Goal: Task Accomplishment & Management: Complete application form

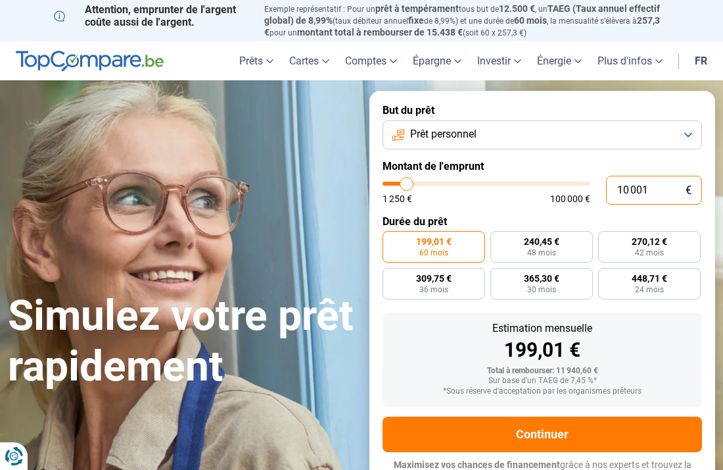
drag, startPoint x: 656, startPoint y: 187, endPoint x: 622, endPoint y: 193, distance: 34.2
click at [622, 193] on input "10 001" at bounding box center [654, 190] width 96 height 29
type input "1"
type input "1250"
type input "0"
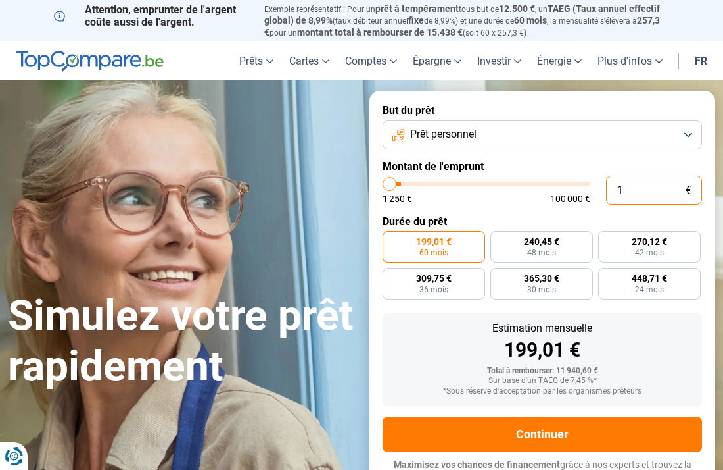
type input "1250"
type input "6"
type input "1250"
type input "60"
type input "1250"
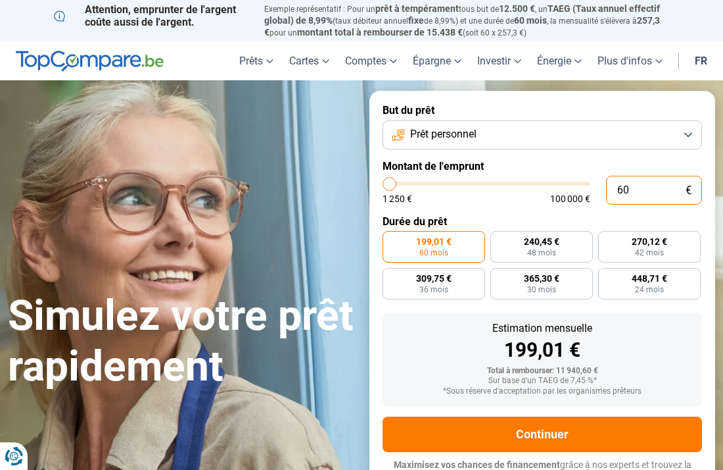
type input "600"
type input "1250"
type input "6 000"
type input "6000"
type input "6 000"
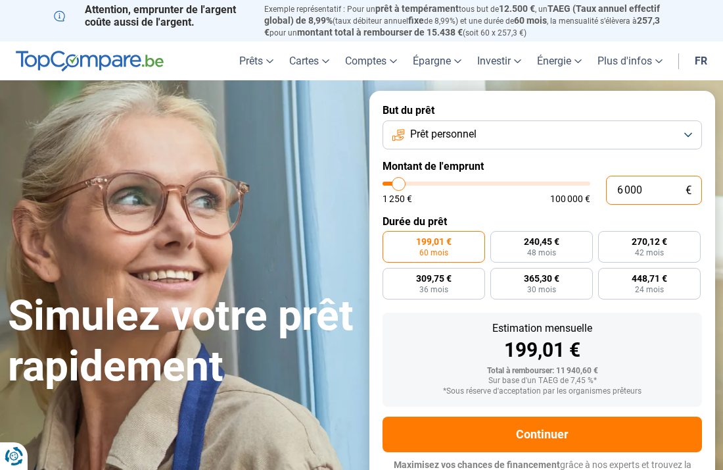
radio input "true"
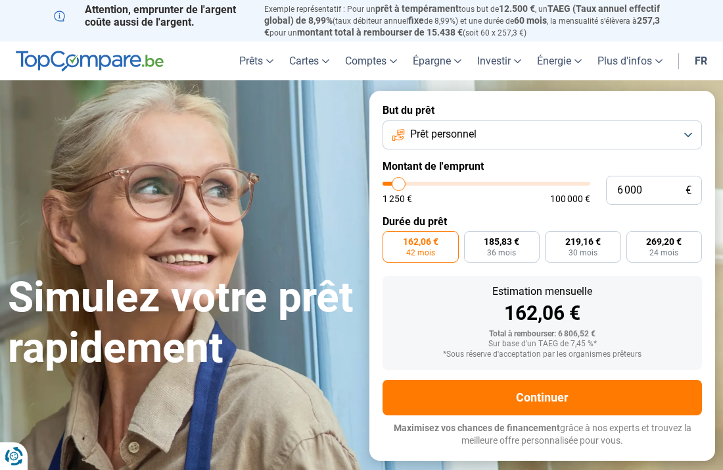
click at [659, 323] on div "Estimation mensuelle 162,06 € Total à rembourser: 6 806,52 € Sur base d'un TAEG…" at bounding box center [543, 323] width 320 height 94
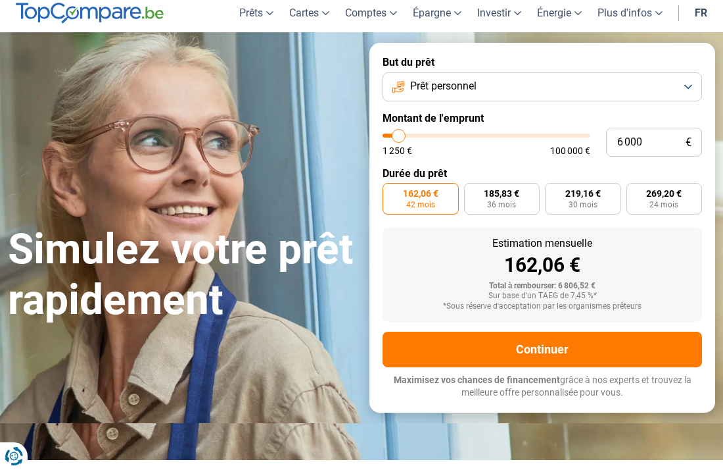
scroll to position [62, 0]
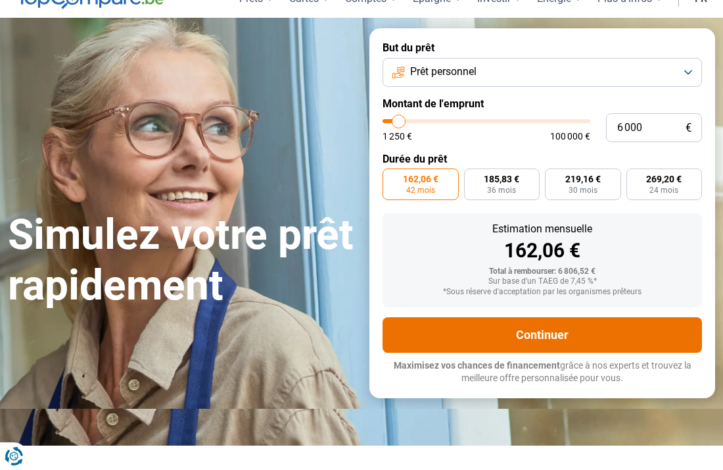
click at [565, 337] on button "Continuer" at bounding box center [543, 335] width 320 height 36
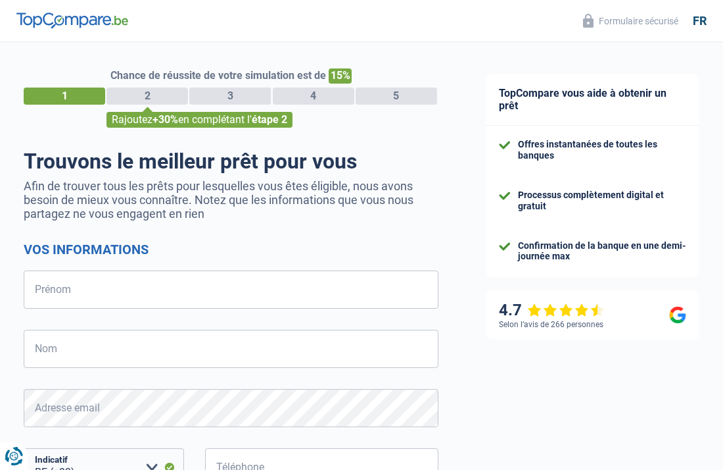
select select "32"
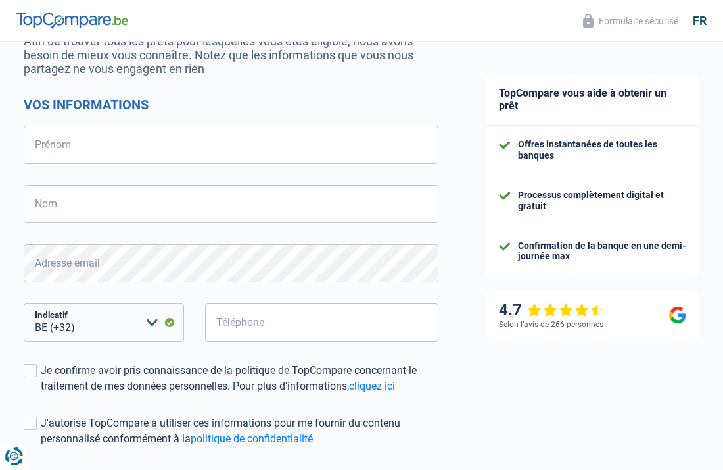
scroll to position [105, 0]
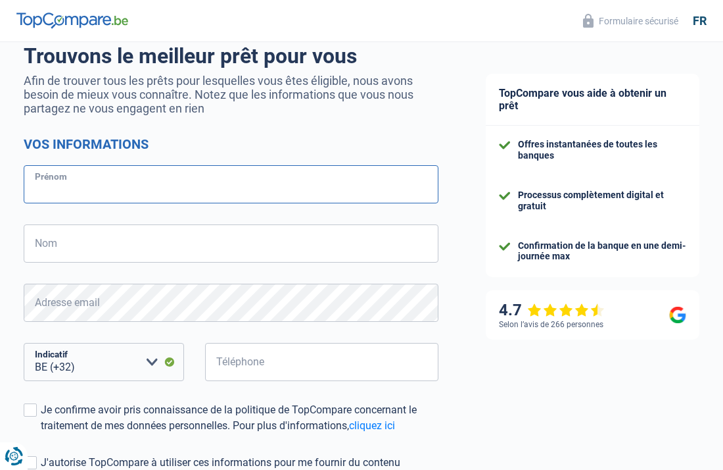
click at [181, 181] on input "Prénom" at bounding box center [231, 184] width 415 height 38
type input "[PERSON_NAME]"
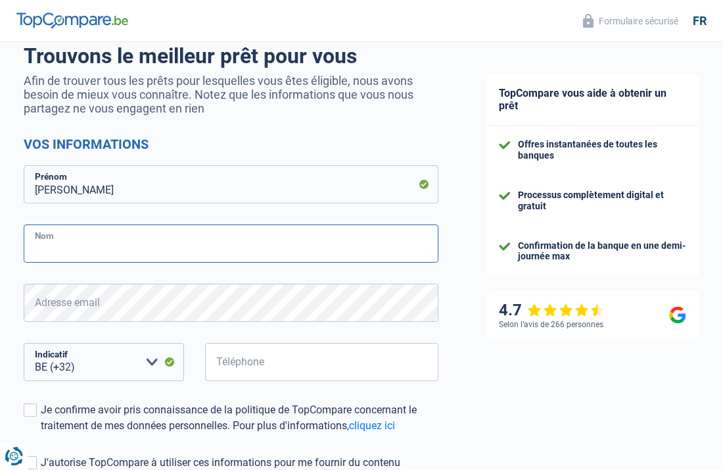
click at [183, 251] on input "Nom" at bounding box center [231, 243] width 415 height 38
type input "Boelens"
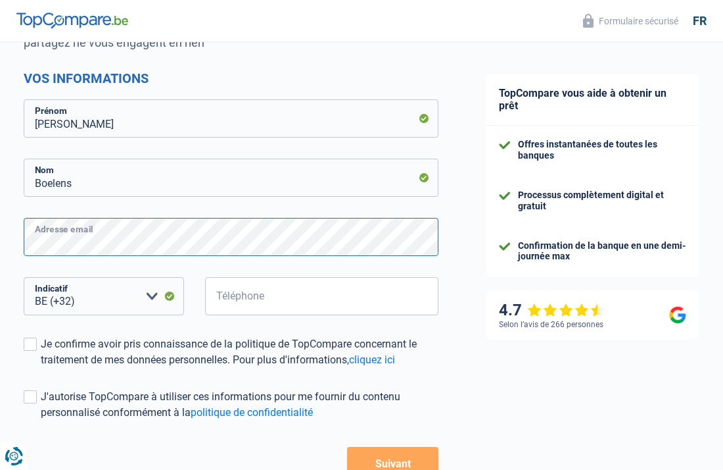
scroll to position [188, 0]
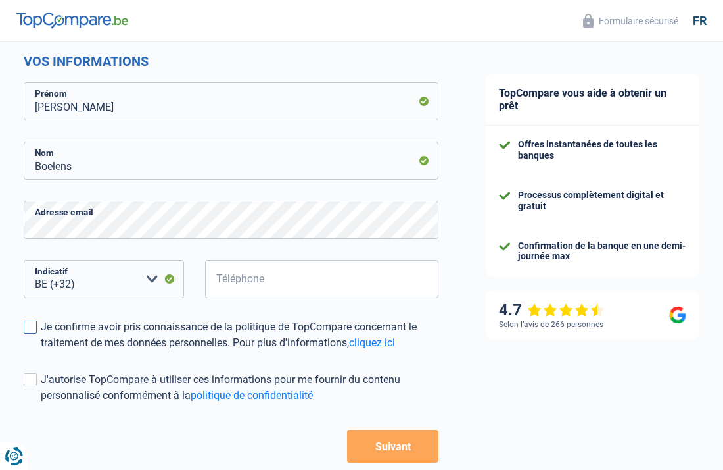
drag, startPoint x: 36, startPoint y: 322, endPoint x: 26, endPoint y: 331, distance: 13.0
click at [35, 322] on span at bounding box center [30, 326] width 13 height 13
click at [41, 351] on input "Je confirme avoir pris connaissance de la politique de TopCompare concernant le…" at bounding box center [41, 351] width 0 height 0
click at [26, 381] on span at bounding box center [30, 379] width 13 height 13
click at [41, 403] on input "J'autorise TopCompare à utiliser ces informations pour me fournir du contenu pe…" at bounding box center [41, 403] width 0 height 0
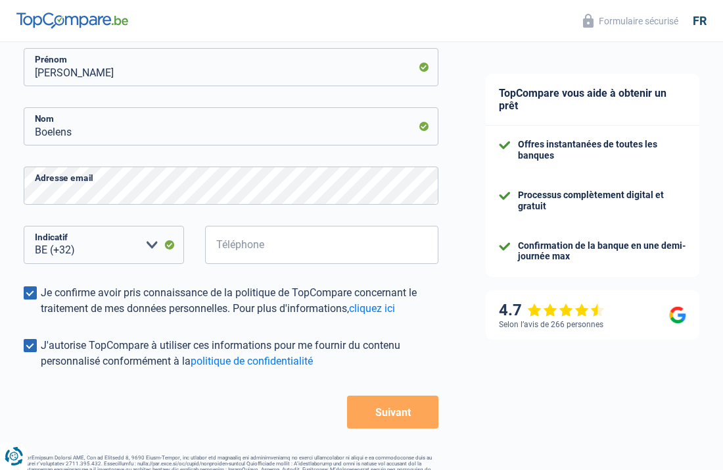
scroll to position [231, 0]
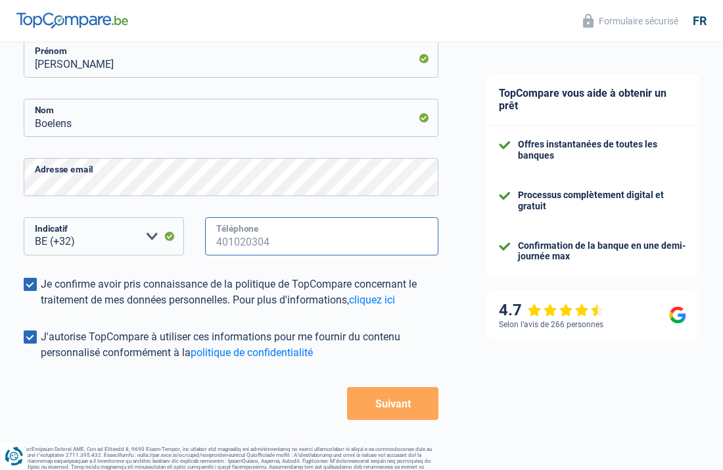
click at [352, 241] on input "Téléphone" at bounding box center [321, 236] width 233 height 38
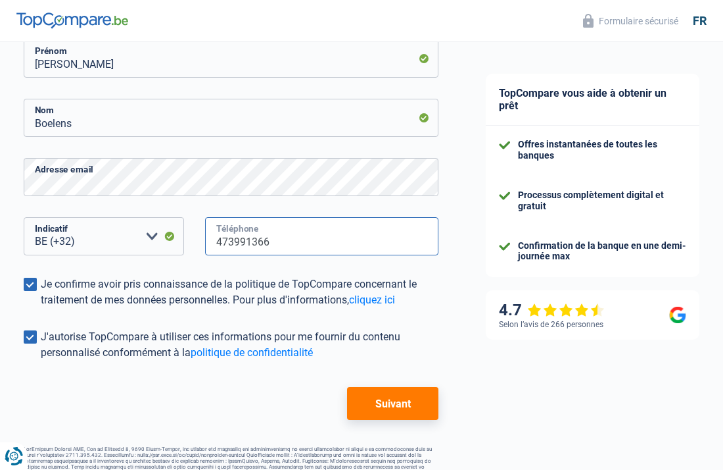
type input "473991366"
click at [389, 406] on button "Suivant" at bounding box center [392, 403] width 91 height 33
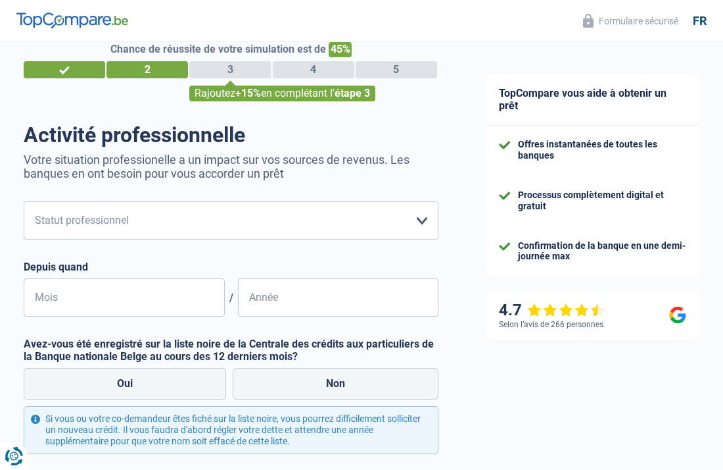
scroll to position [61, 0]
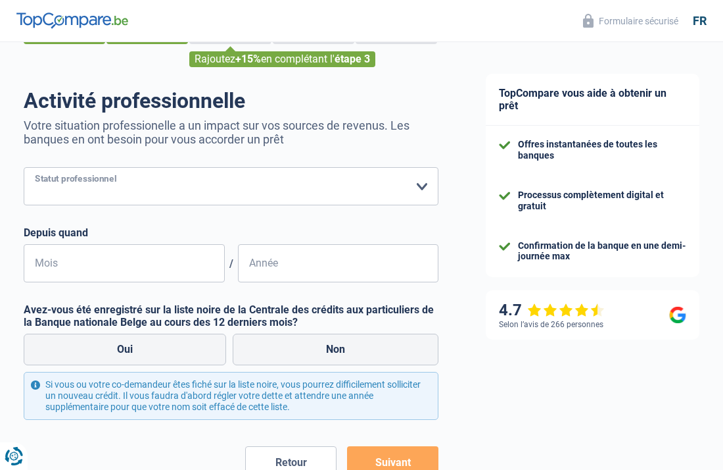
click at [425, 179] on select "Ouvrier Employé privé Employé public Invalide Indépendant Pensionné Chômeur Mut…" at bounding box center [231, 186] width 415 height 38
select select "privateEmployee"
click at [24, 167] on select "Ouvrier Employé privé Employé public Invalide Indépendant Pensionné Chômeur Mut…" at bounding box center [231, 186] width 415 height 38
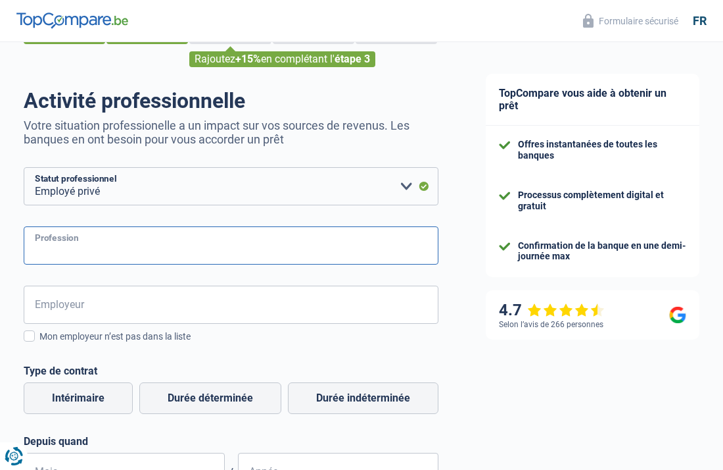
click at [382, 243] on input "Profession" at bounding box center [231, 245] width 415 height 38
type input "Sales Manager"
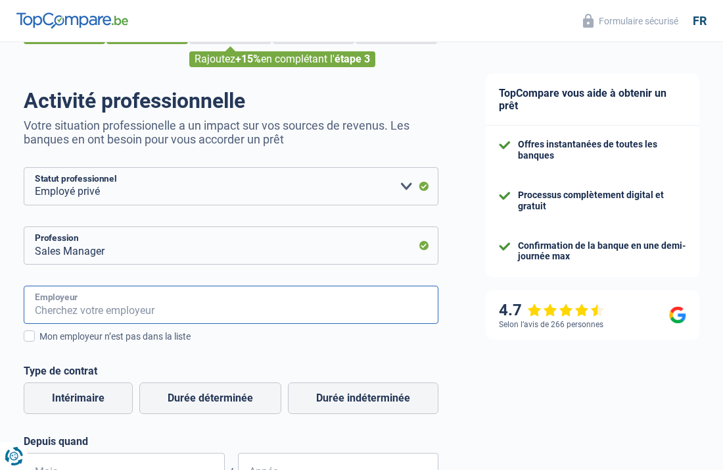
click at [388, 295] on input "Employeur" at bounding box center [231, 304] width 415 height 38
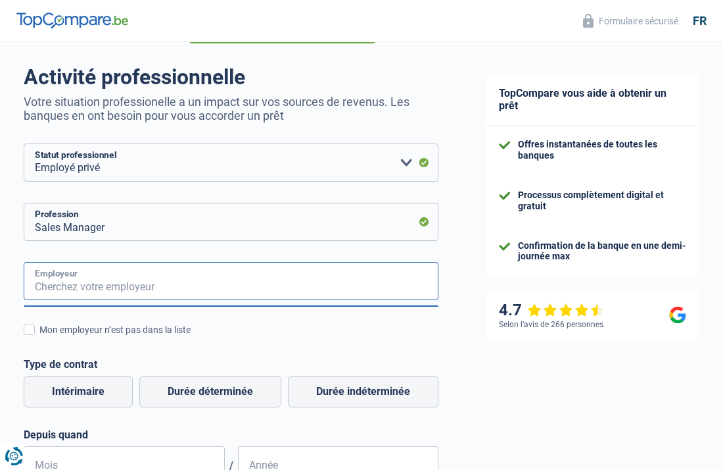
scroll to position [121, 0]
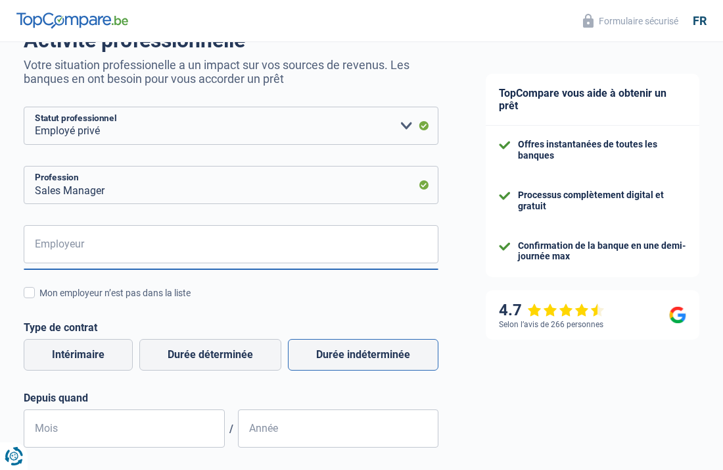
click at [400, 354] on label "Durée indéterminée" at bounding box center [363, 355] width 151 height 32
click at [400, 354] on input "Durée indéterminée" at bounding box center [363, 355] width 151 height 32
radio input "true"
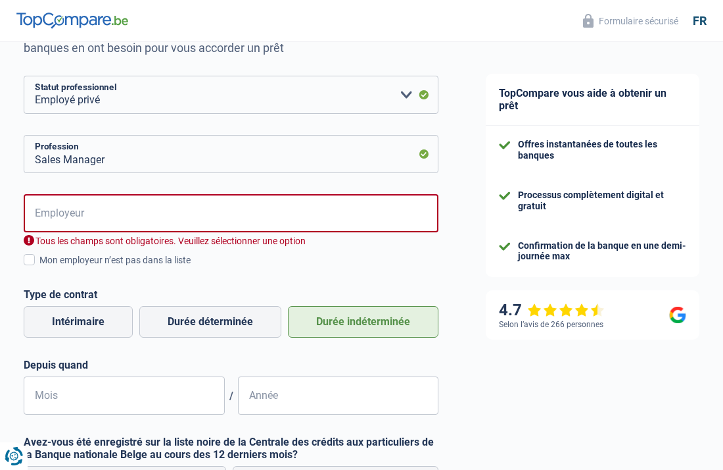
scroll to position [0, 0]
